Goal: Task Accomplishment & Management: Manage account settings

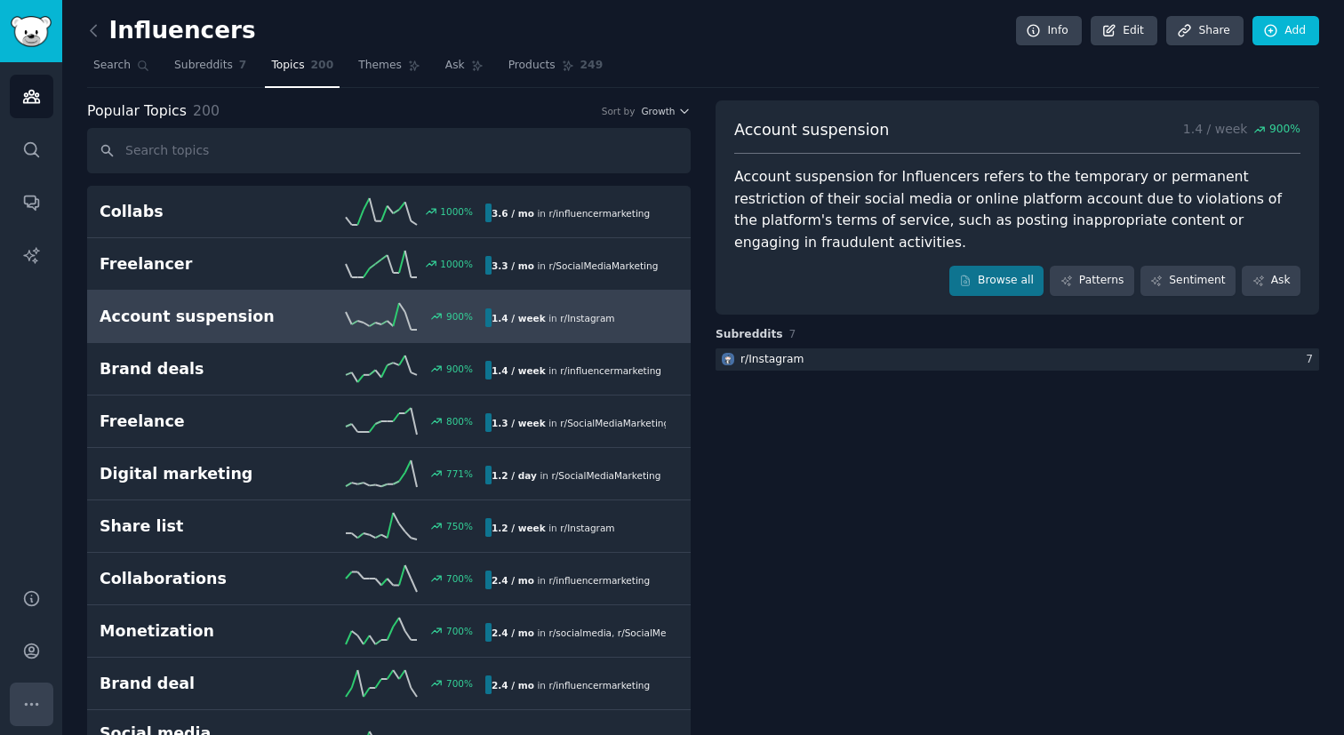
click at [31, 709] on icon "Sidebar" at bounding box center [31, 704] width 19 height 19
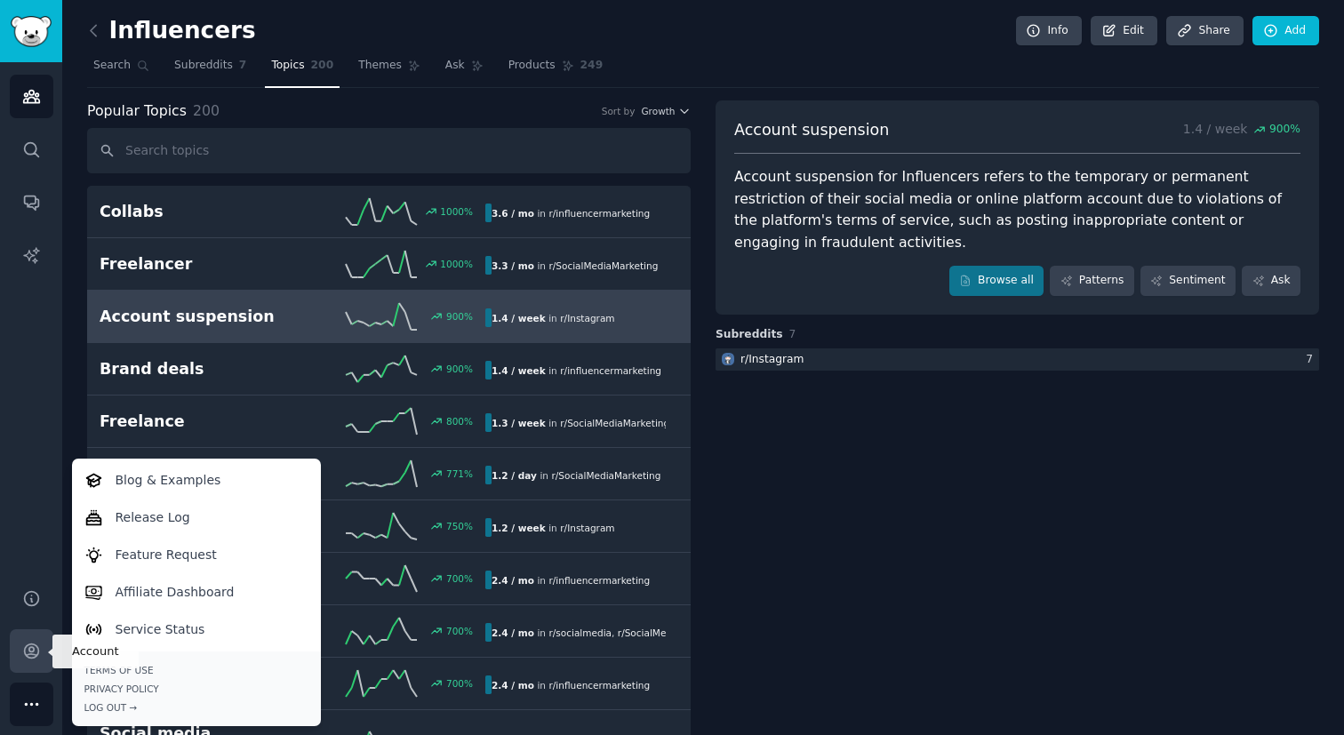
click at [31, 665] on link "Account" at bounding box center [32, 652] width 44 height 44
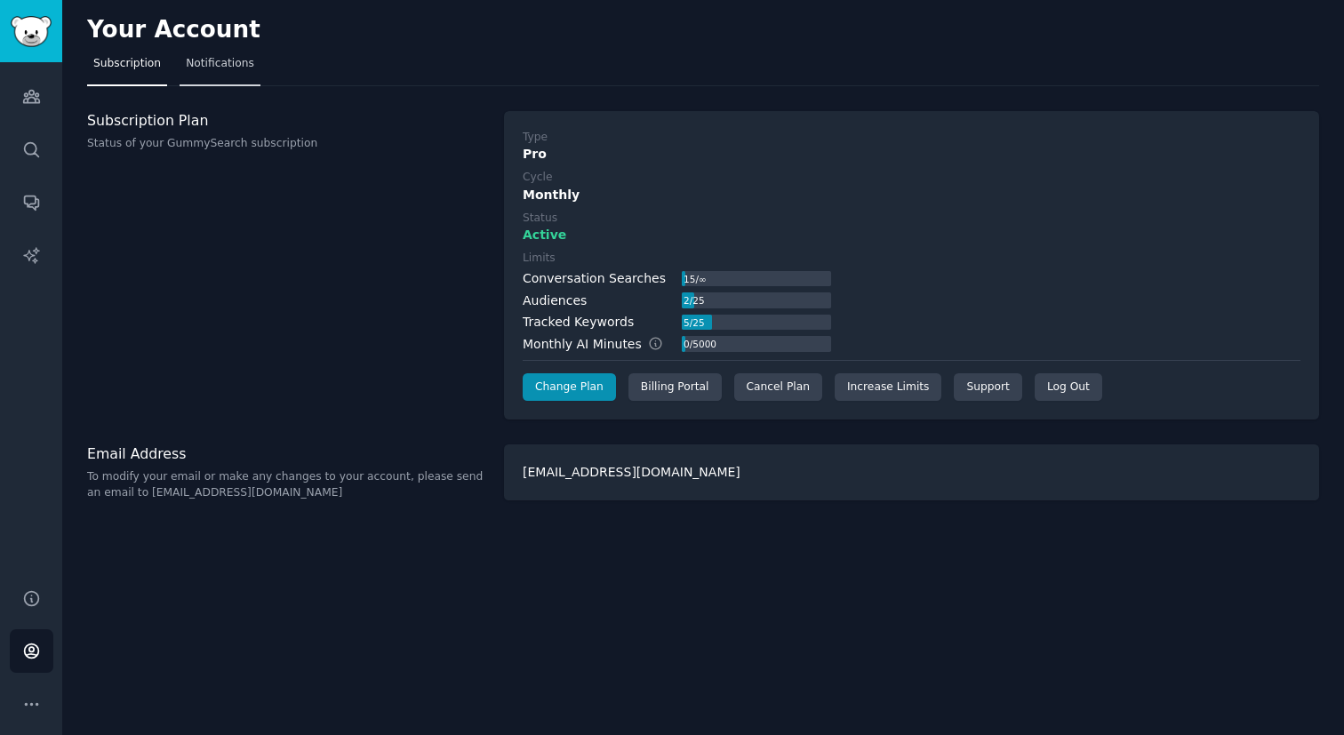
click at [229, 56] on span "Notifications" at bounding box center [220, 64] width 68 height 16
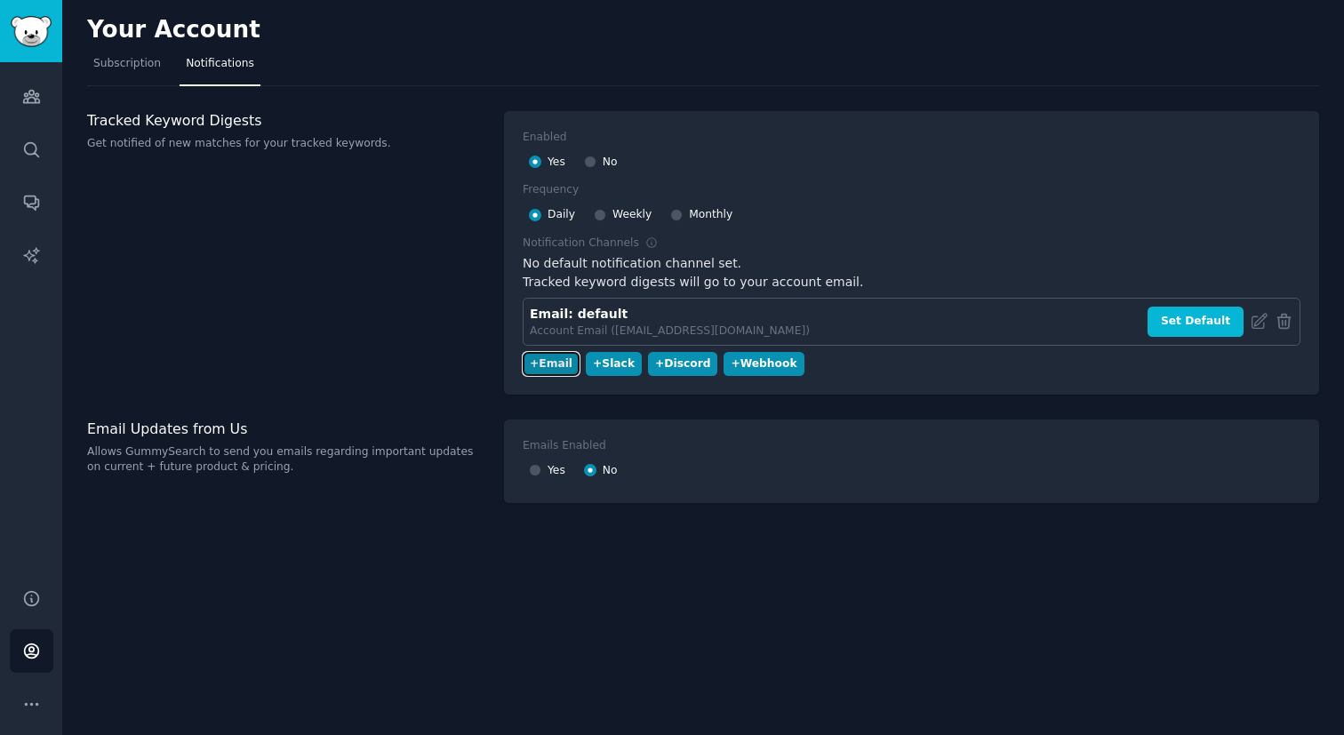
click at [541, 360] on div "+ Email" at bounding box center [551, 365] width 43 height 16
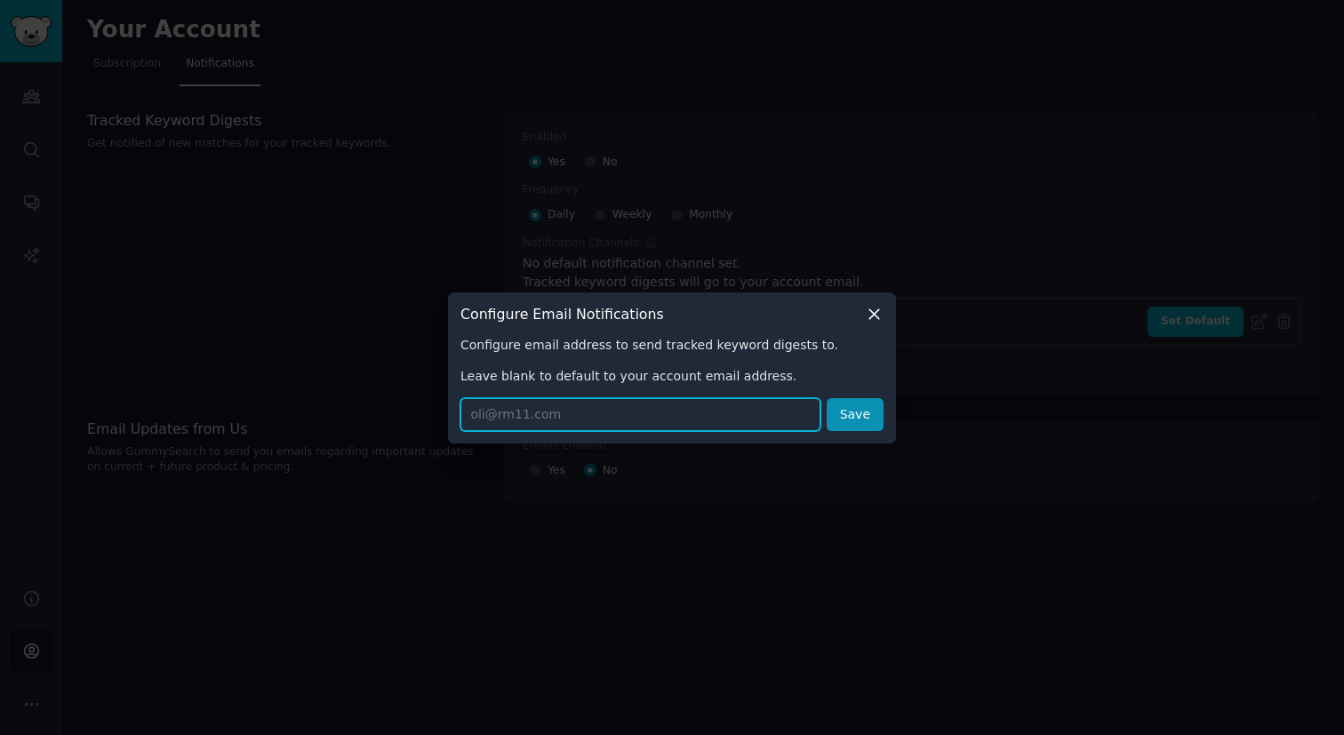
click at [527, 420] on input "text" at bounding box center [641, 414] width 360 height 33
paste input "[EMAIL_ADDRESS][DOMAIN_NAME]"
type input "[EMAIL_ADDRESS][DOMAIN_NAME]"
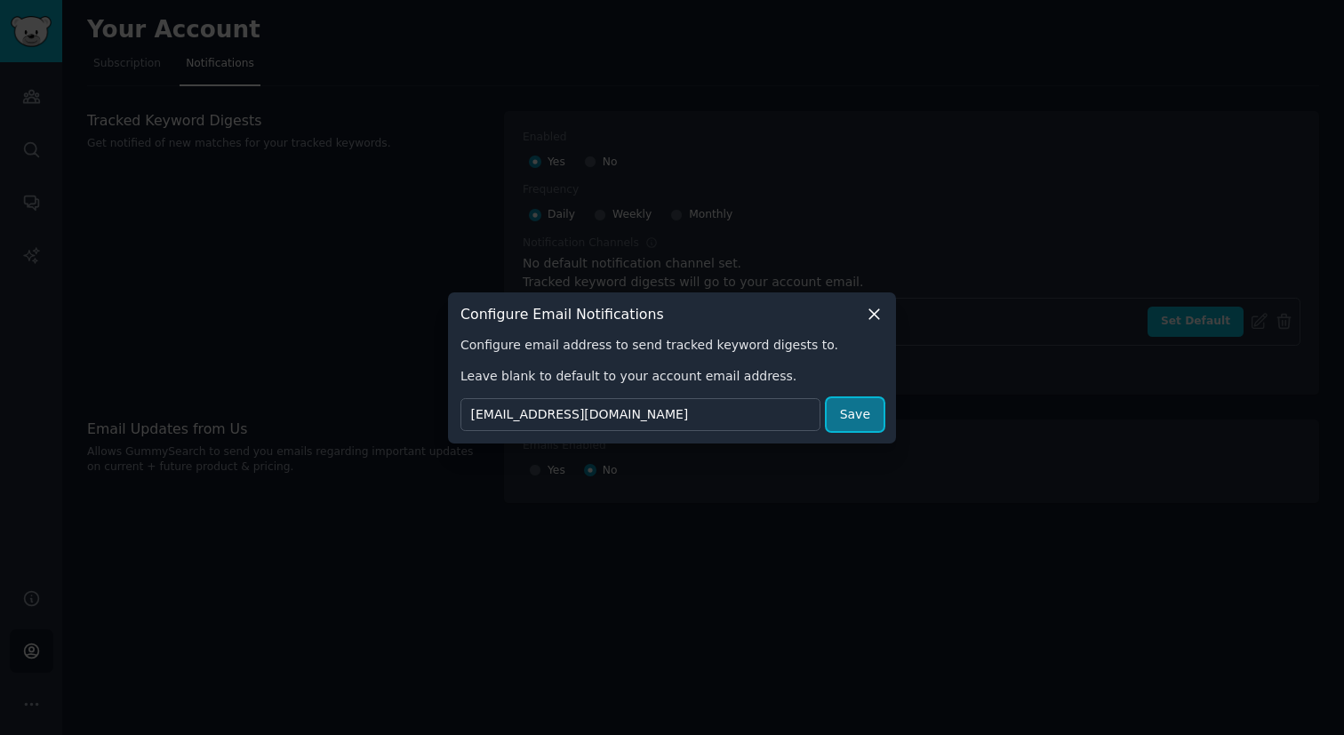
click at [876, 408] on button "Save" at bounding box center [855, 414] width 57 height 33
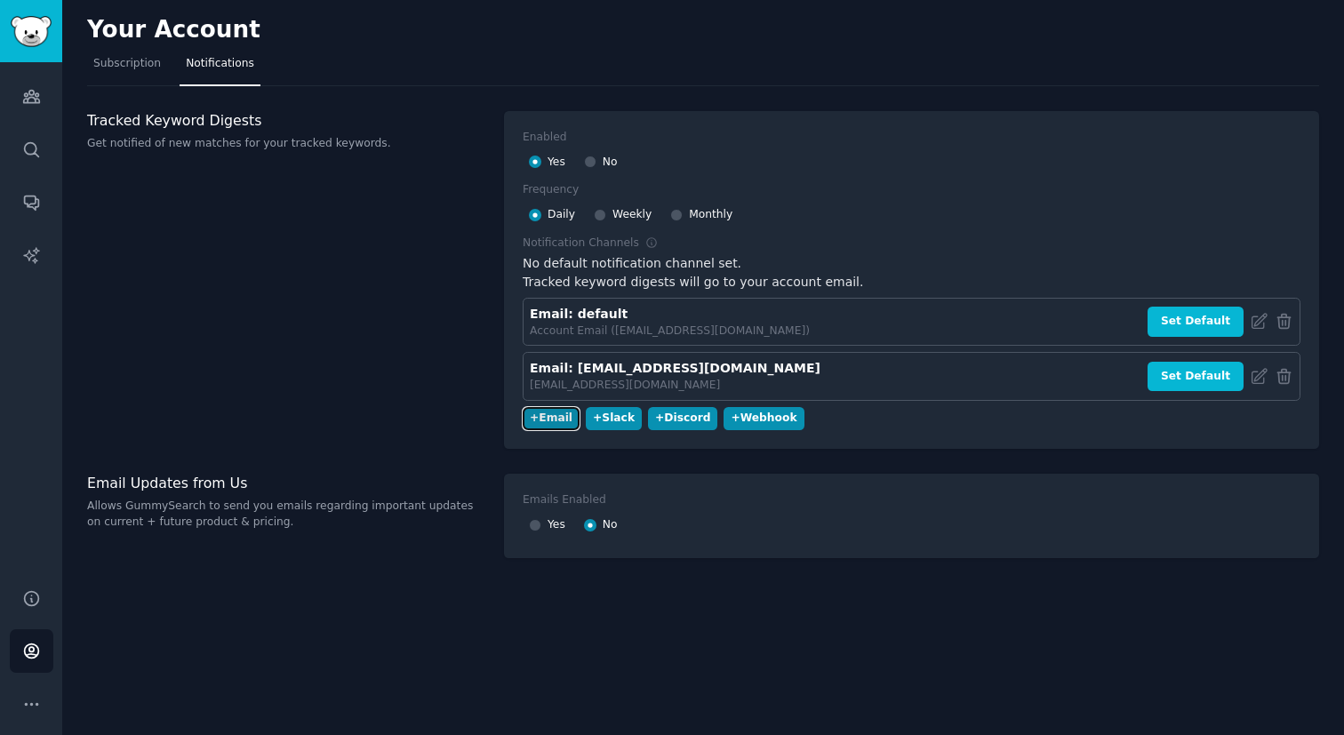
click at [564, 420] on div "+ Email" at bounding box center [551, 419] width 43 height 16
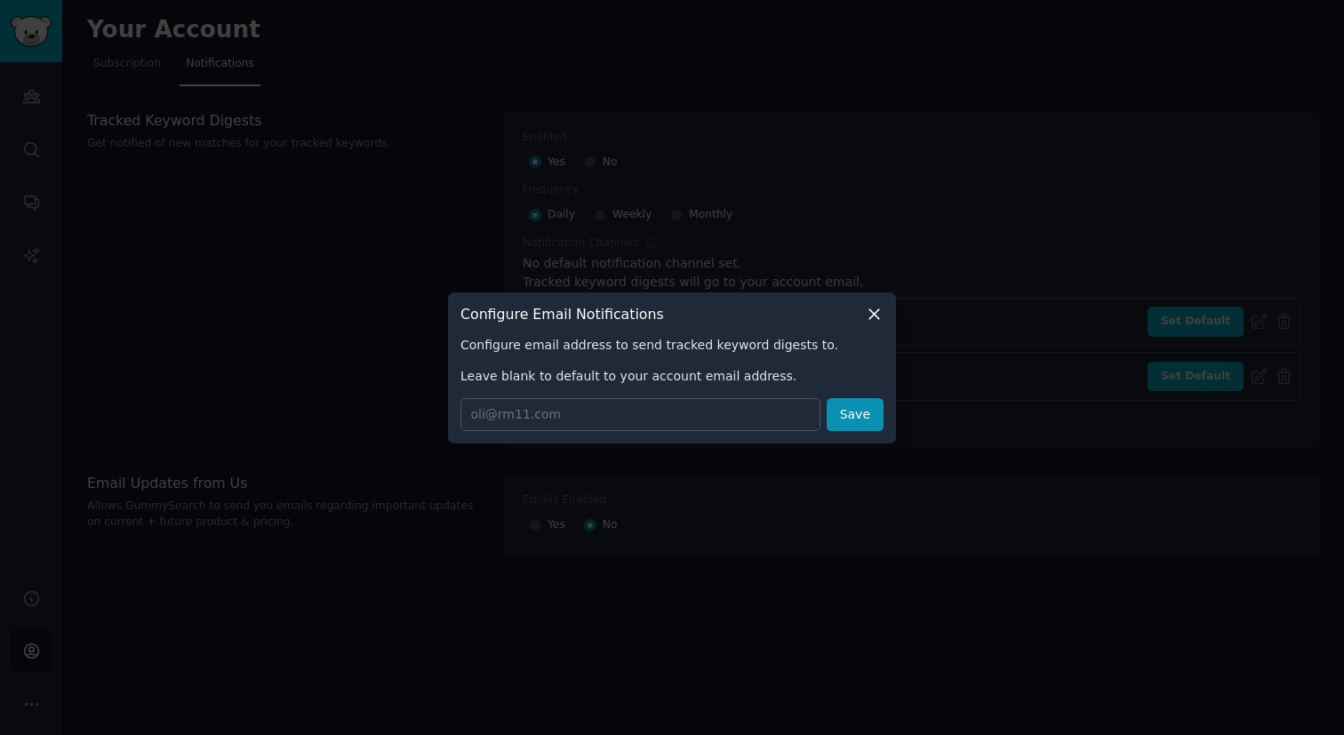
click at [873, 313] on icon at bounding box center [875, 314] width 10 height 10
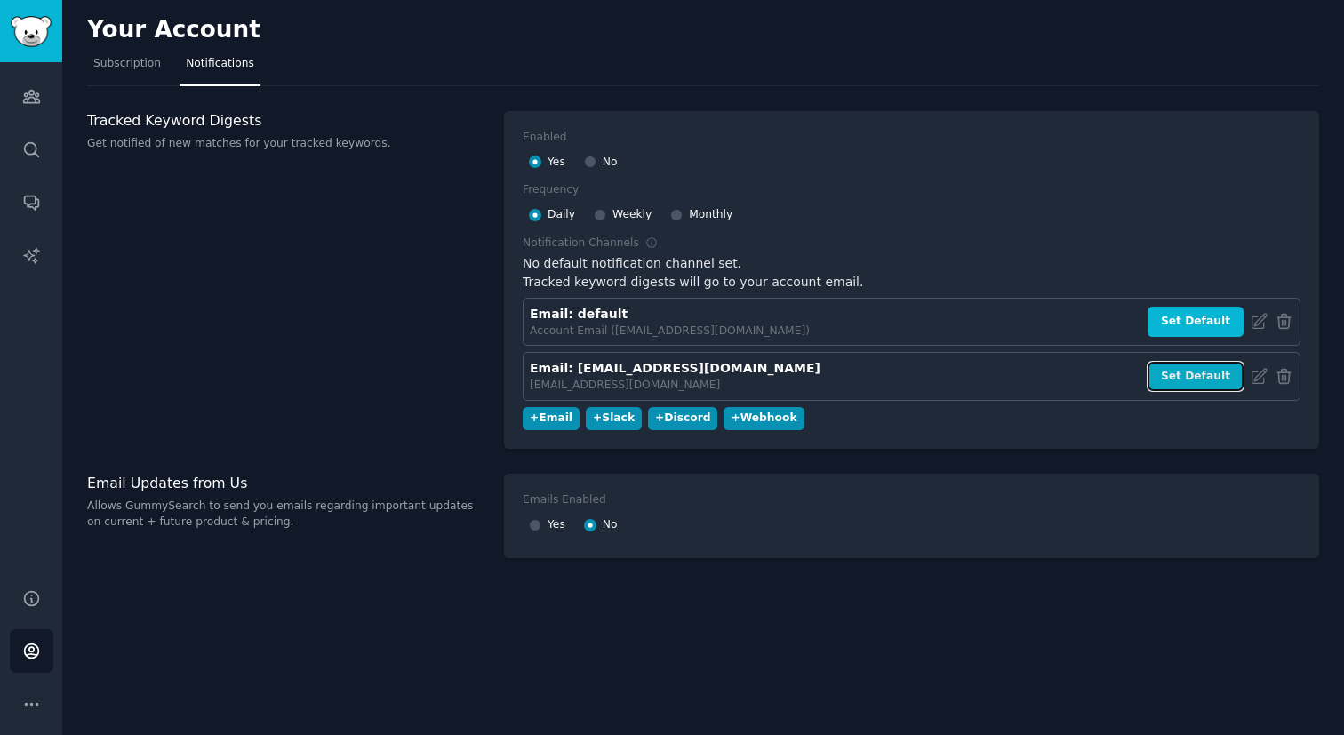
click at [1175, 388] on button "Set Default" at bounding box center [1196, 377] width 96 height 30
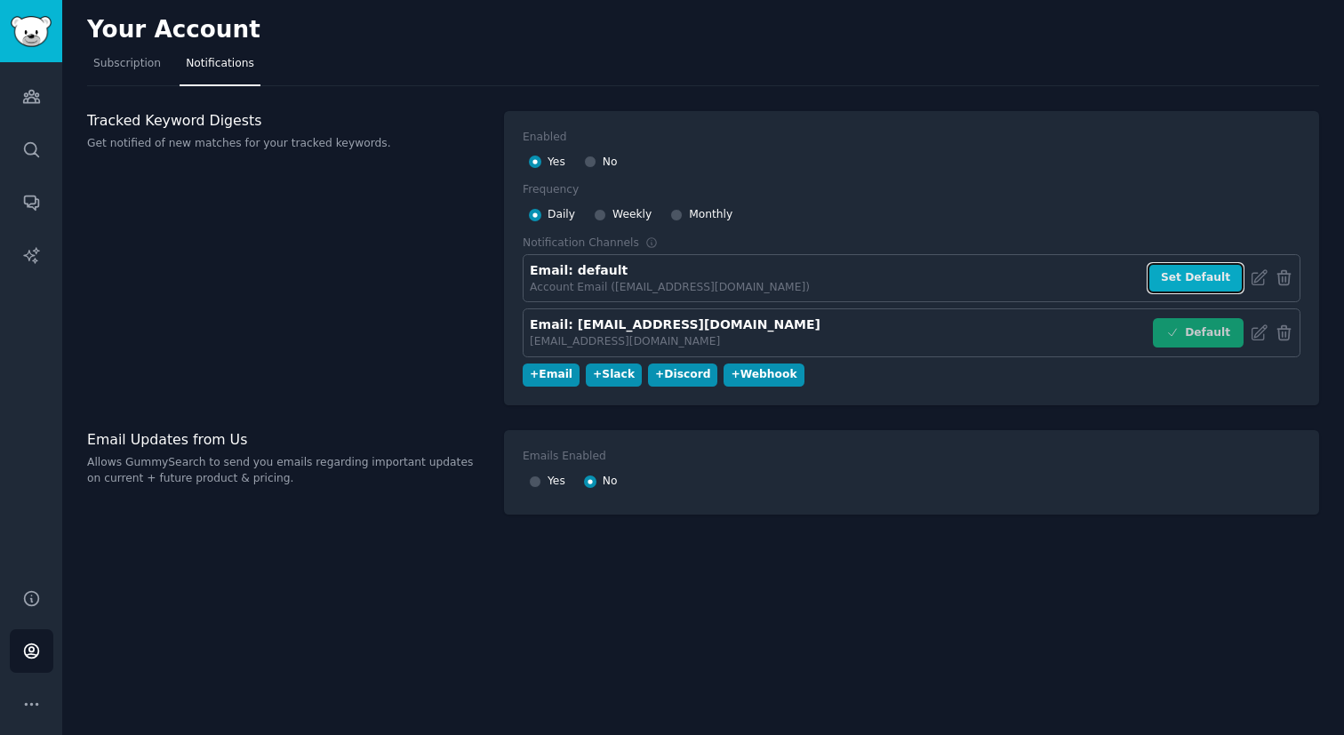
click at [1195, 263] on button "Set Default" at bounding box center [1196, 278] width 96 height 30
click at [551, 373] on div "+ Email" at bounding box center [551, 375] width 43 height 16
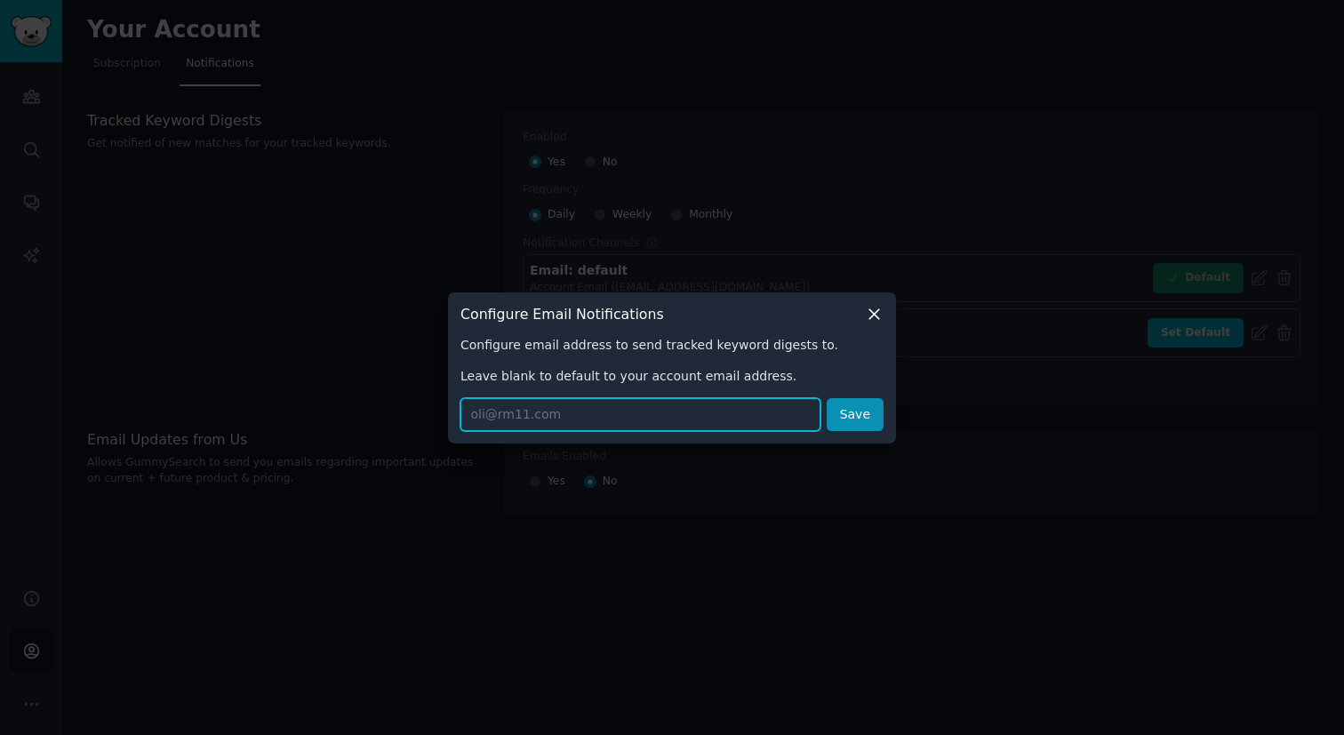
click at [555, 421] on input "text" at bounding box center [641, 414] width 360 height 33
paste input "[EMAIL_ADDRESS][DOMAIN_NAME]"
type input "[EMAIL_ADDRESS][DOMAIN_NAME]"
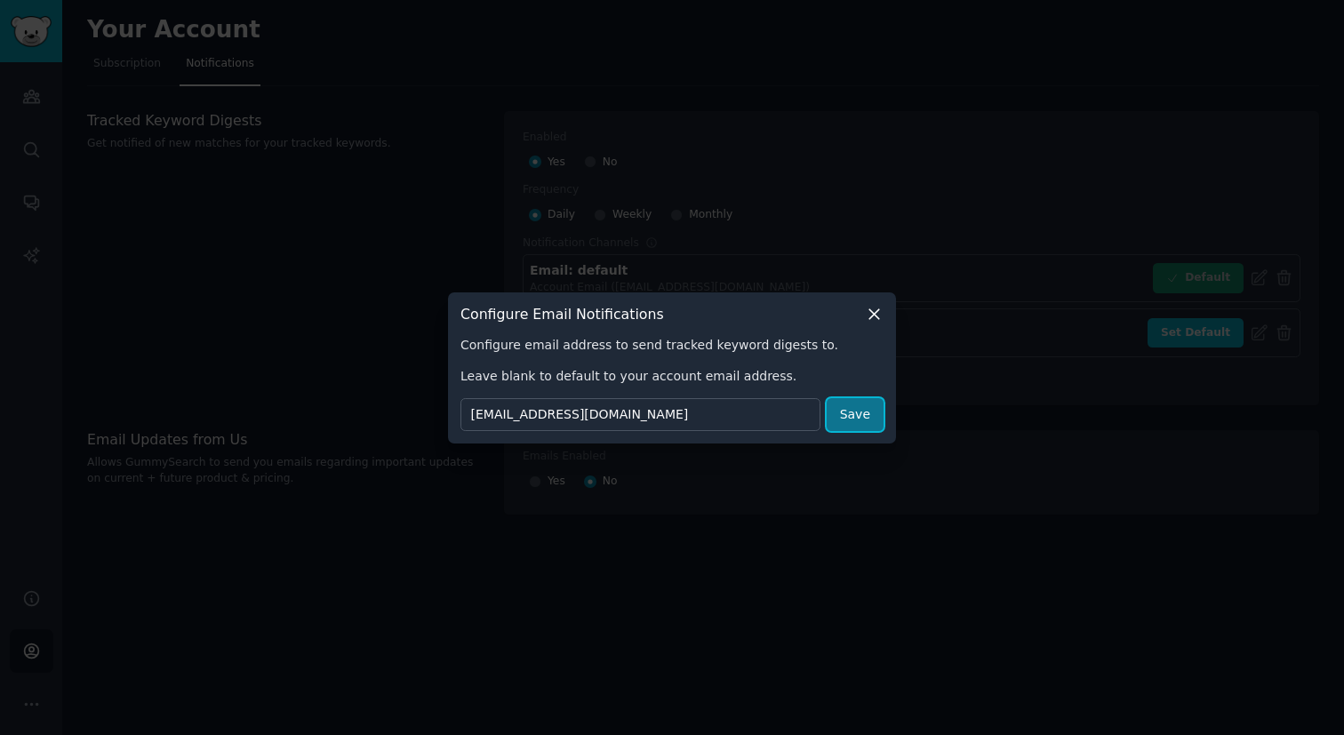
click at [871, 406] on button "Save" at bounding box center [855, 414] width 57 height 33
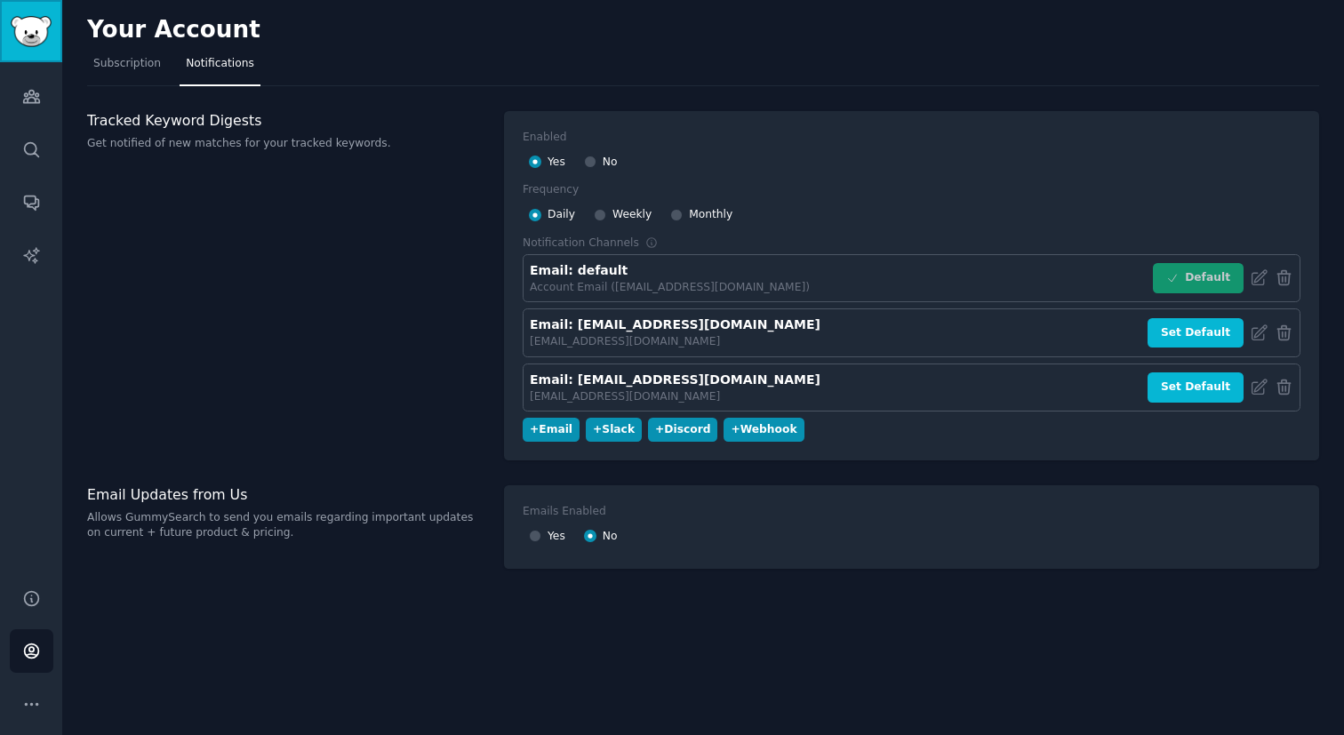
click at [43, 37] on img "Sidebar" at bounding box center [31, 31] width 41 height 31
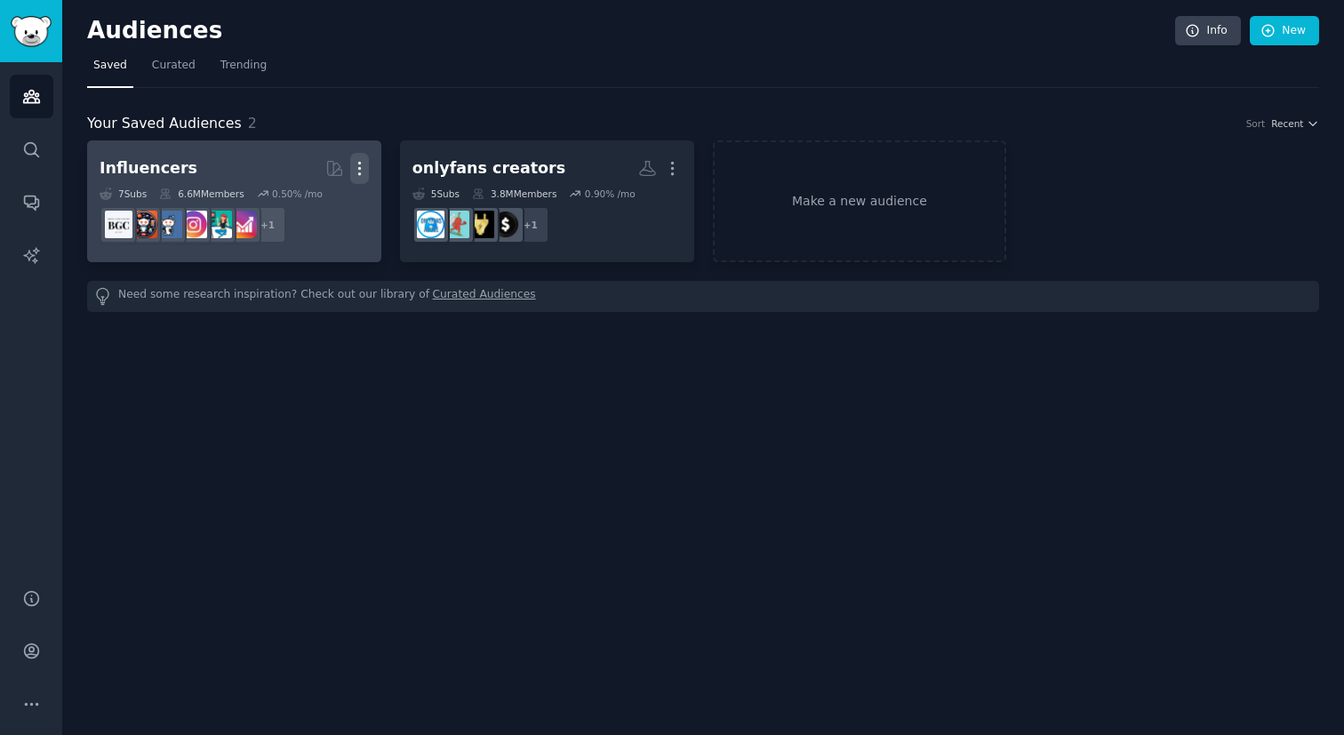
click at [362, 173] on icon "button" at bounding box center [359, 168] width 19 height 19
click at [329, 204] on p "Delete" at bounding box center [311, 206] width 41 height 19
